Goal: Find specific fact: Find specific fact

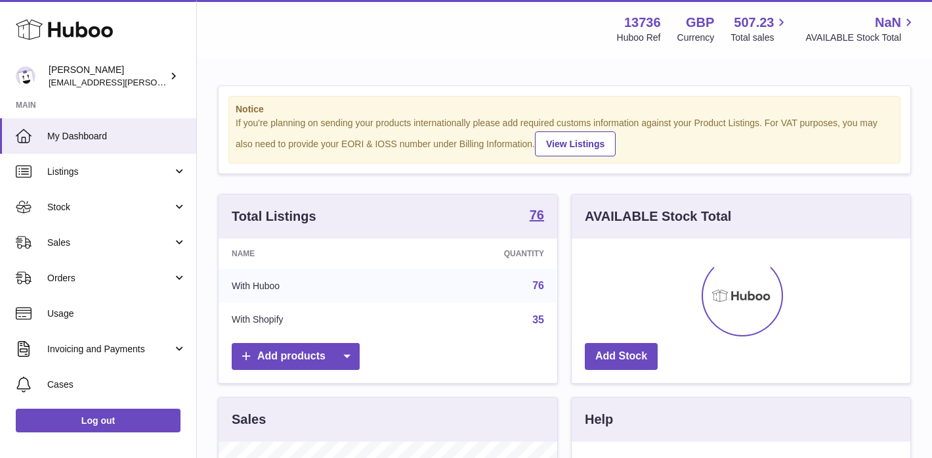
scroll to position [205, 339]
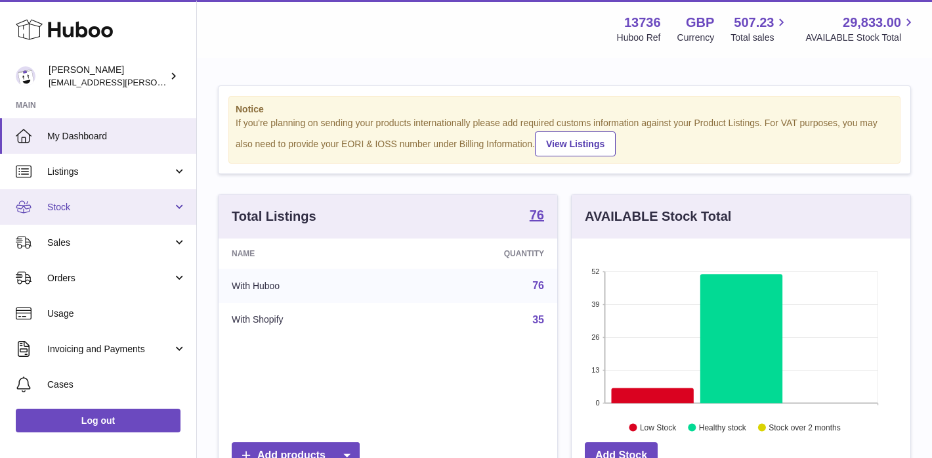
click at [70, 204] on span "Stock" at bounding box center [109, 207] width 125 height 12
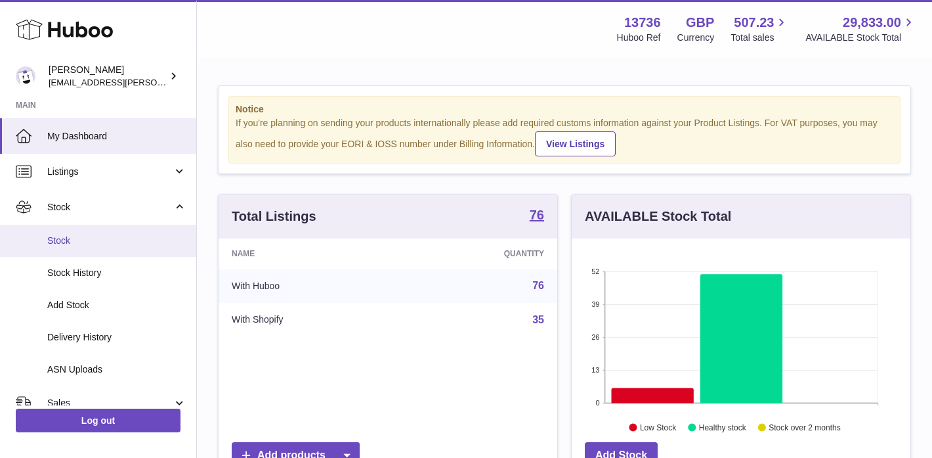
click at [60, 238] on span "Stock" at bounding box center [116, 240] width 139 height 12
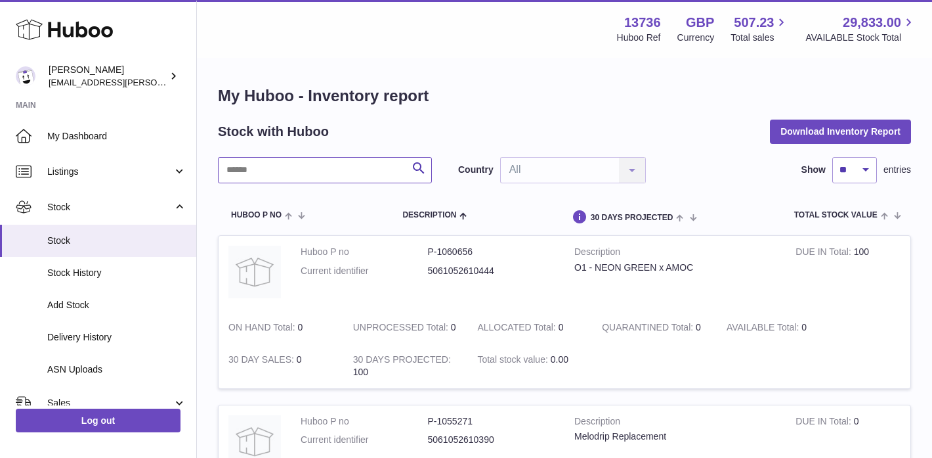
click at [259, 173] on input "text" at bounding box center [325, 170] width 214 height 26
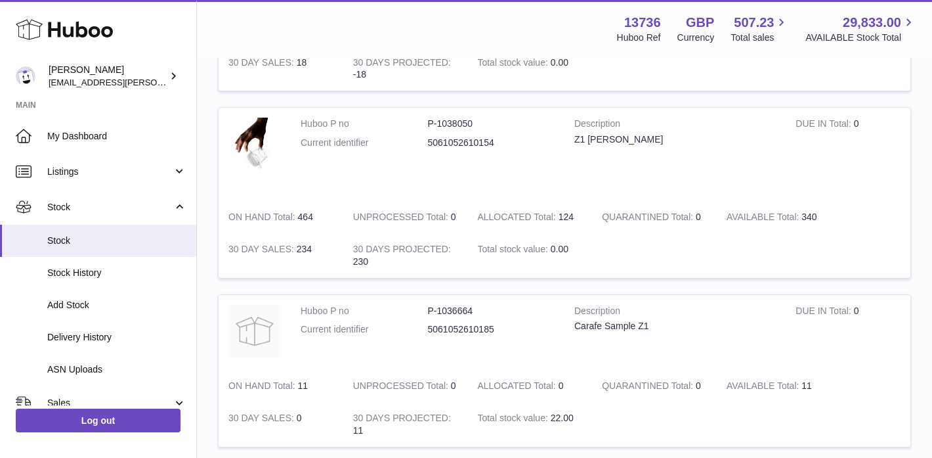
scroll to position [1259, 0]
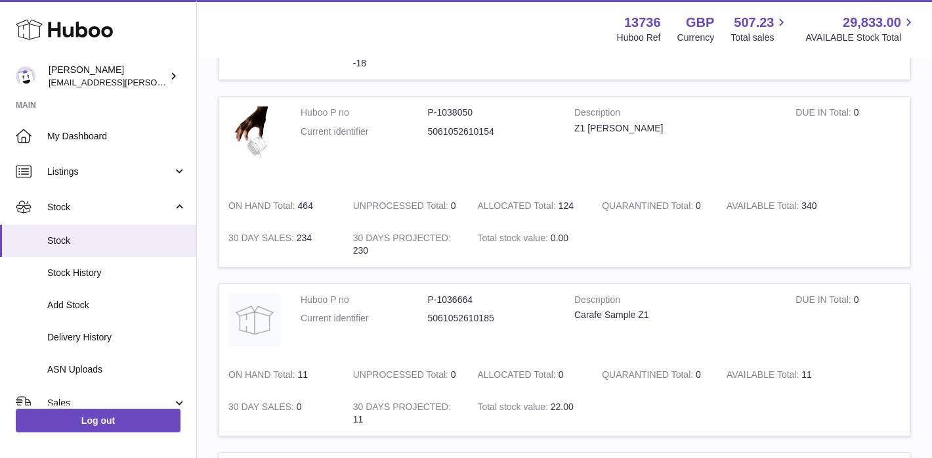
type input "**"
drag, startPoint x: 427, startPoint y: 112, endPoint x: 484, endPoint y: 111, distance: 56.5
click at [484, 111] on dd "P-1038050" at bounding box center [491, 112] width 127 height 12
copy dd "P-1038050"
